Goal: Task Accomplishment & Management: Manage account settings

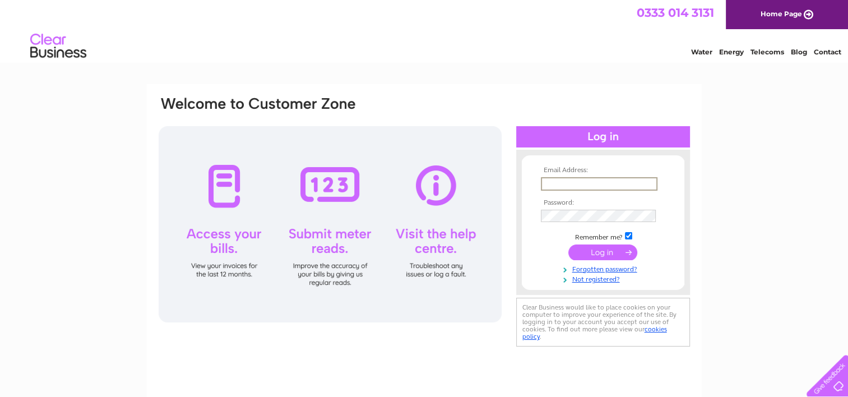
click at [592, 181] on input "text" at bounding box center [599, 183] width 117 height 13
type input "[EMAIL_ADDRESS][DOMAIN_NAME]"
click at [568, 244] on input "submit" at bounding box center [602, 252] width 69 height 16
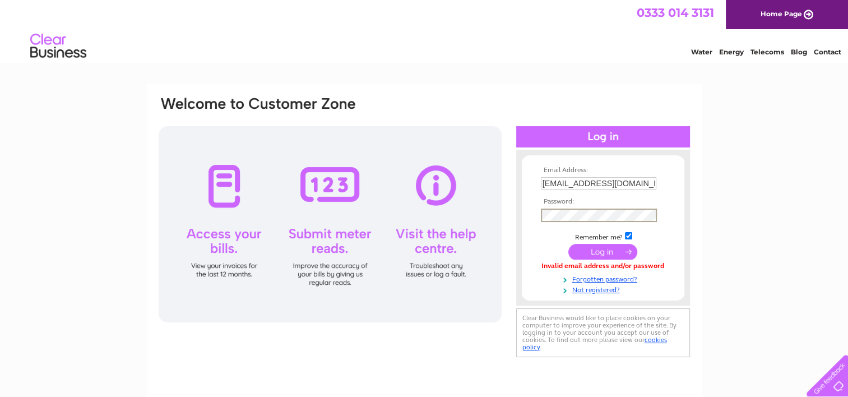
click at [568, 244] on input "submit" at bounding box center [602, 252] width 69 height 16
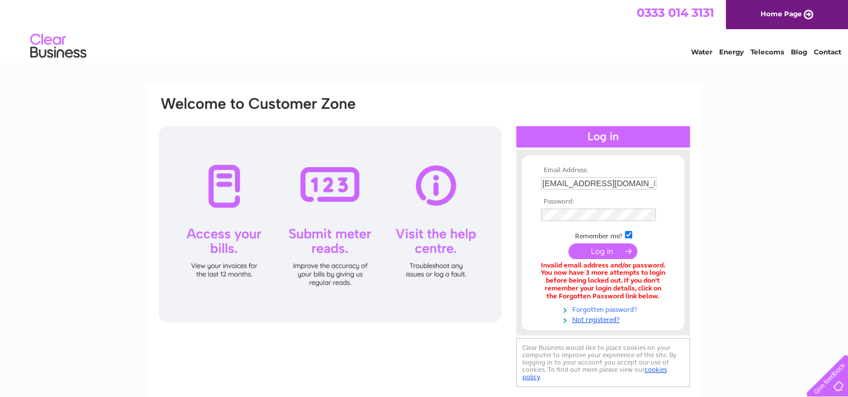
click at [605, 309] on link "Forgotten password?" at bounding box center [604, 308] width 127 height 11
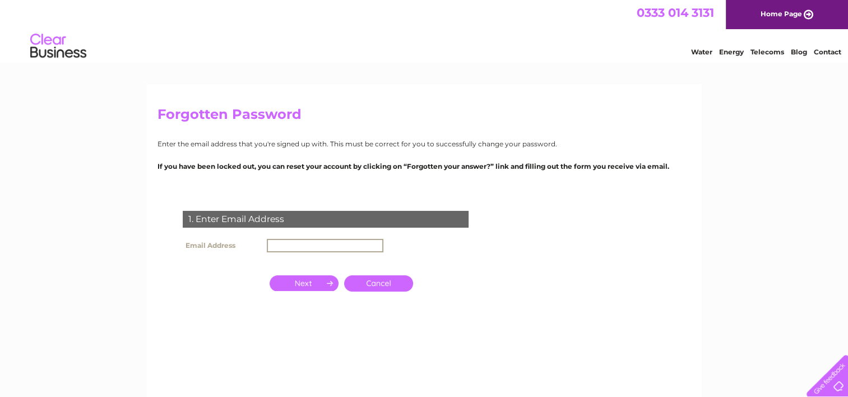
click at [367, 244] on input "text" at bounding box center [325, 245] width 117 height 13
click at [368, 244] on input "text" at bounding box center [325, 245] width 117 height 13
type input "[EMAIL_ADDRESS][DOMAIN_NAME]"
click at [309, 280] on input "button" at bounding box center [304, 283] width 69 height 16
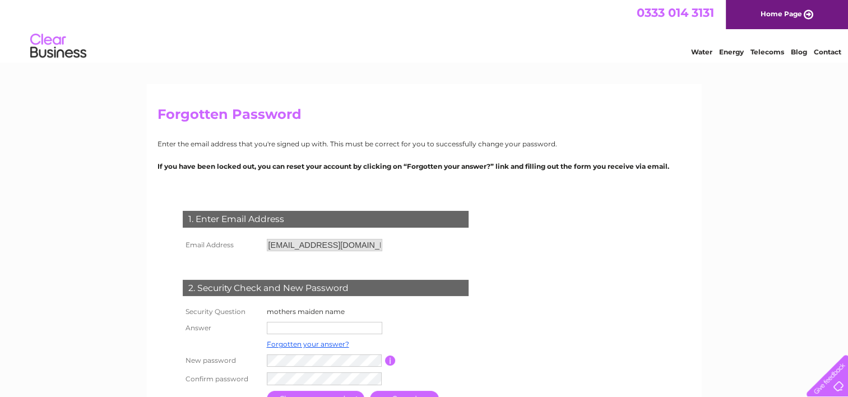
click at [558, 278] on form "1. Enter Email Address Email Address flooring@laurianflooring.co.uk Cancel Answ…" at bounding box center [425, 310] width 534 height 244
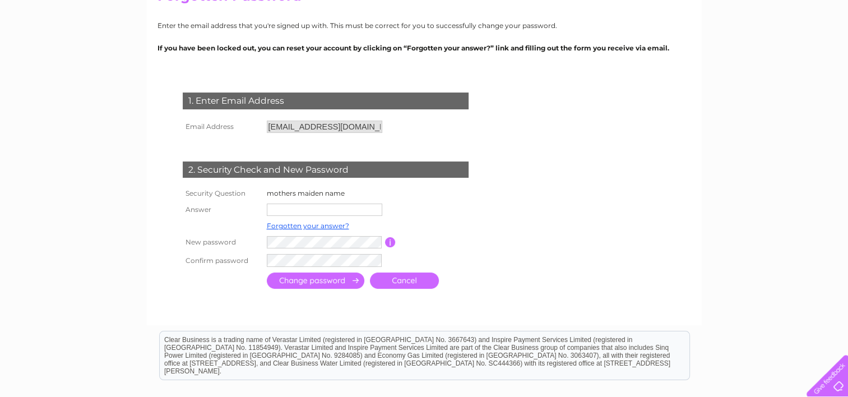
scroll to position [135, 0]
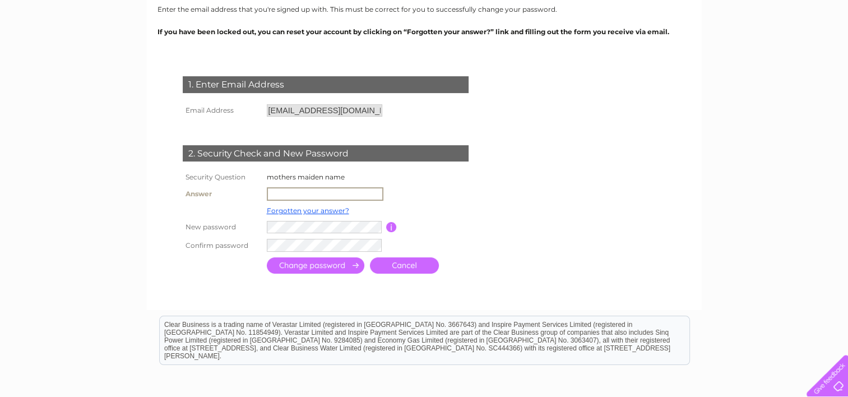
click at [329, 191] on input "text" at bounding box center [325, 193] width 117 height 13
type input "SMITH"
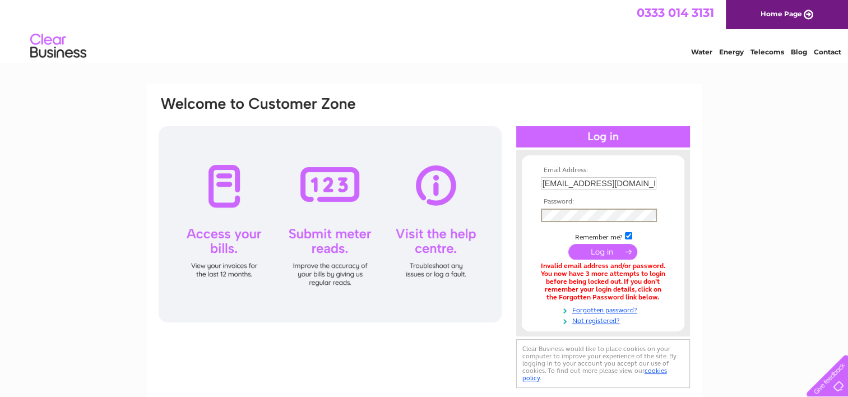
click at [568, 244] on input "submit" at bounding box center [602, 252] width 69 height 16
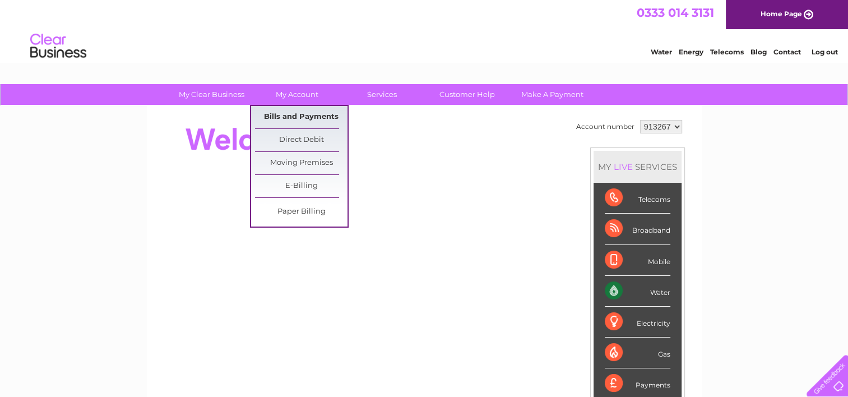
click at [300, 114] on link "Bills and Payments" at bounding box center [301, 117] width 93 height 22
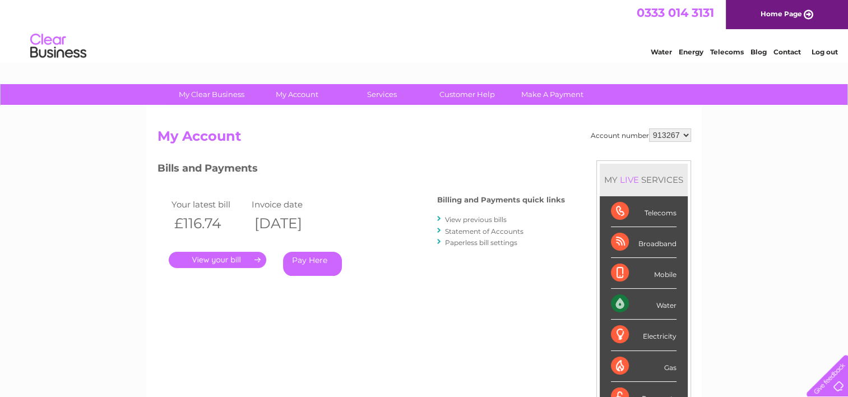
click at [252, 258] on link "." at bounding box center [218, 260] width 98 height 16
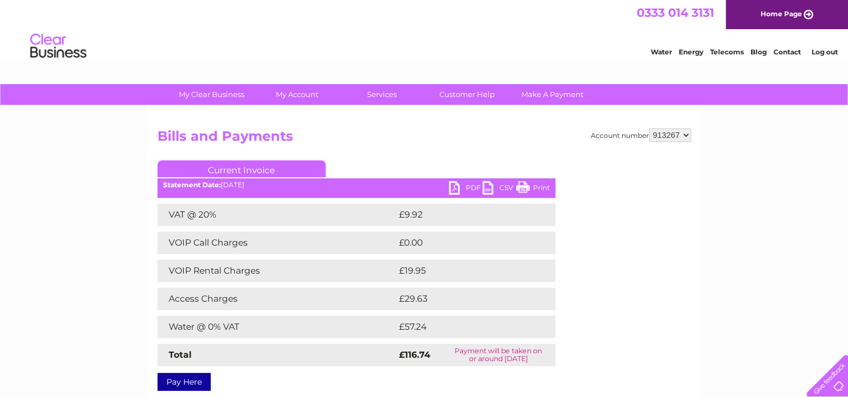
click at [472, 189] on link "PDF" at bounding box center [466, 189] width 34 height 16
click at [827, 49] on link "Log out" at bounding box center [824, 52] width 26 height 8
